Goal: Task Accomplishment & Management: Manage account settings

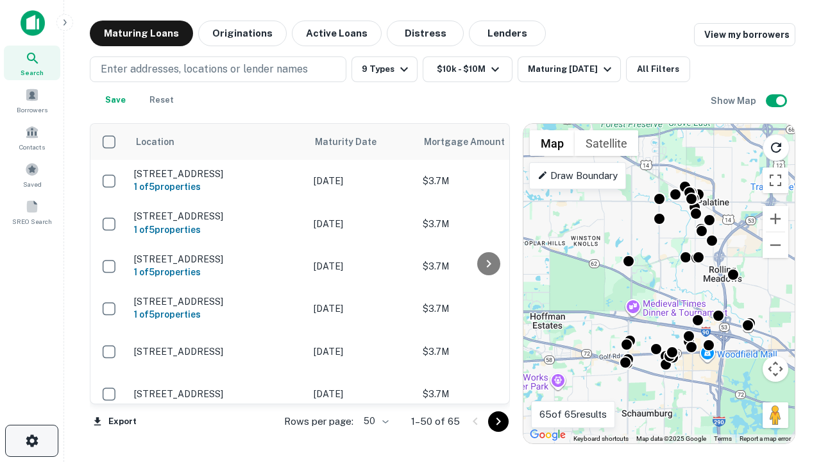
click at [31, 440] on icon "button" at bounding box center [31, 440] width 15 height 15
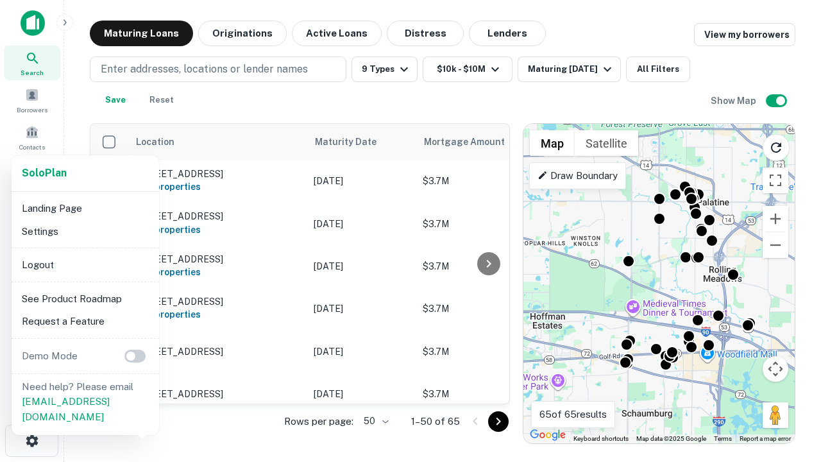
click at [85, 264] on li "Logout" at bounding box center [85, 264] width 137 height 23
